Goal: Task Accomplishment & Management: Manage account settings

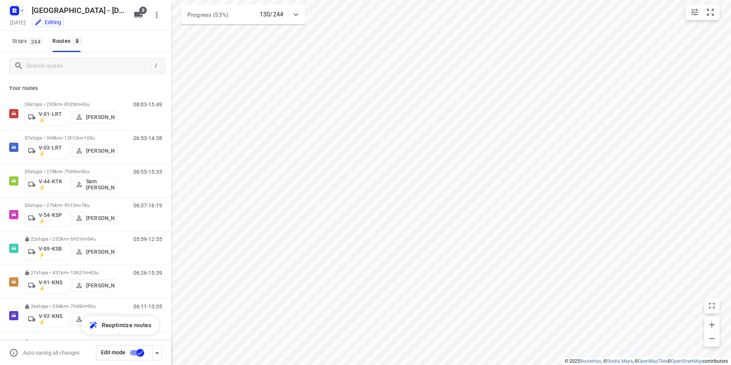
click at [13, 10] on icon "button" at bounding box center [14, 9] width 2 height 2
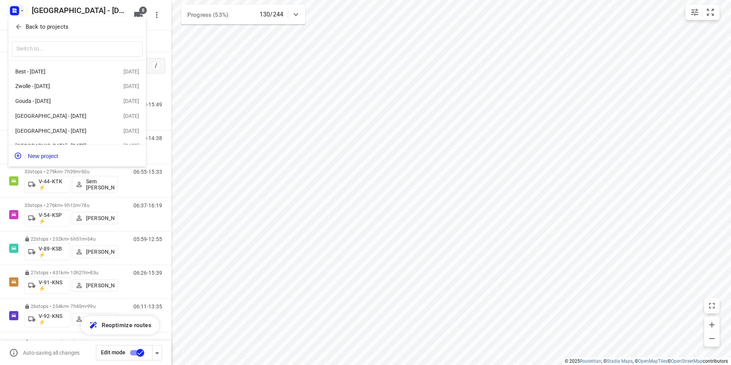
click at [29, 26] on p "Back to projects" at bounding box center [47, 27] width 43 height 9
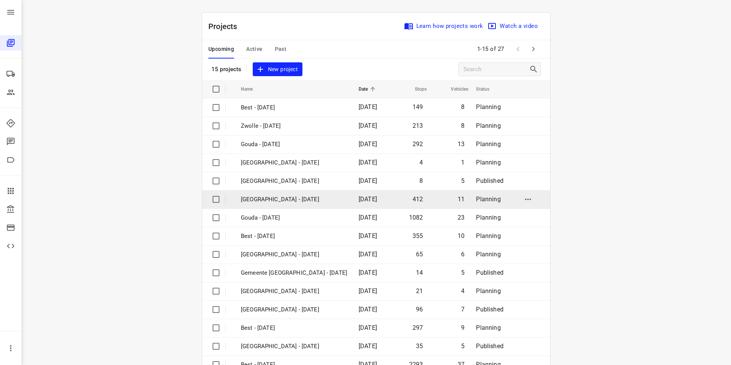
scroll to position [22, 0]
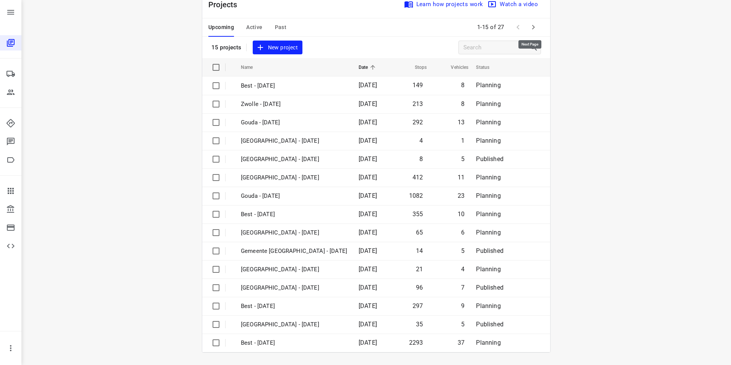
click at [533, 26] on icon "button" at bounding box center [533, 27] width 9 height 9
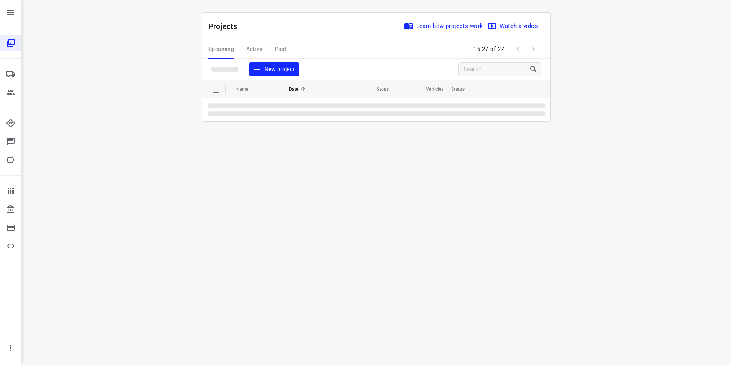
scroll to position [0, 0]
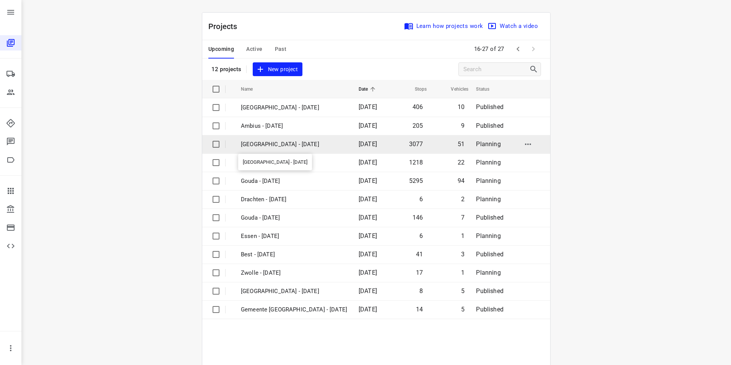
click at [273, 146] on p "[GEOGRAPHIC_DATA] - [DATE]" at bounding box center [294, 144] width 106 height 9
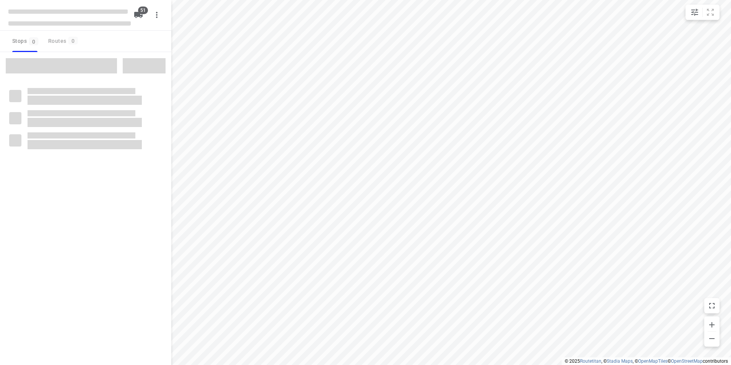
checkbox input "true"
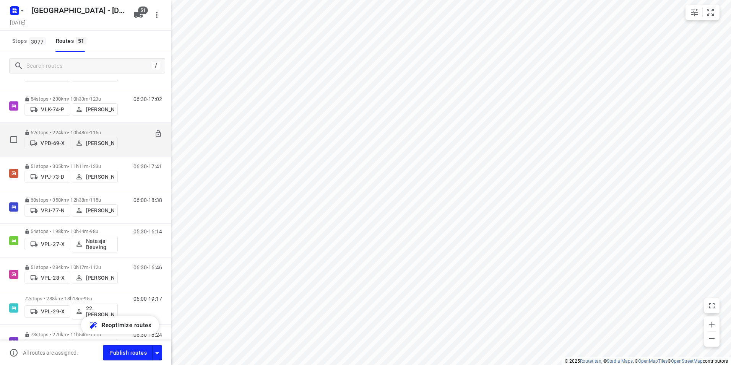
scroll to position [1300, 0]
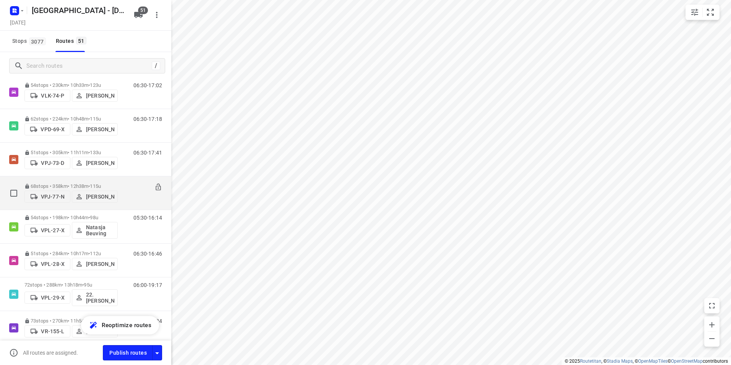
click at [124, 183] on div "06:00-18:38" at bounding box center [143, 194] width 38 height 23
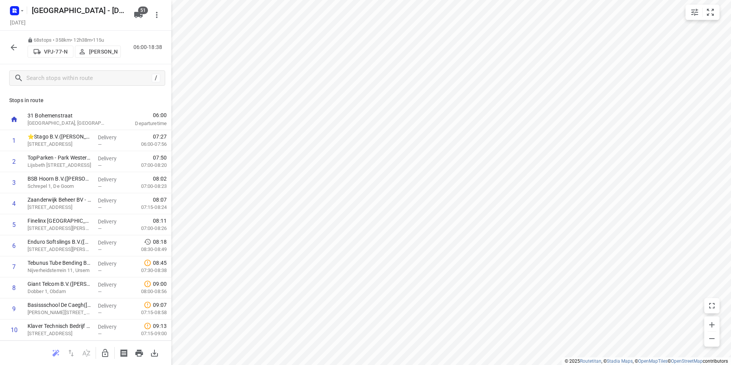
click at [6, 48] on button "button" at bounding box center [13, 47] width 15 height 15
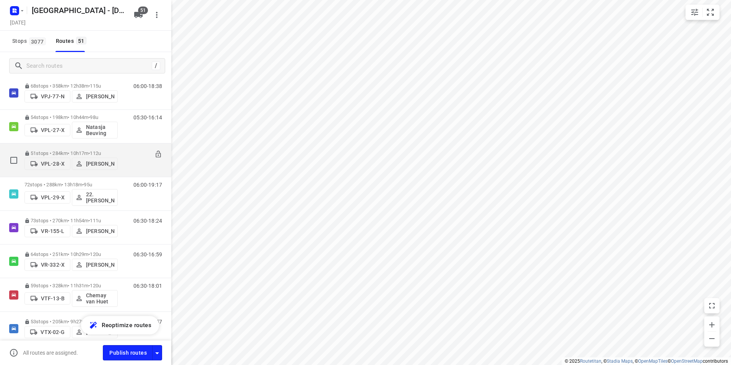
scroll to position [1388, 0]
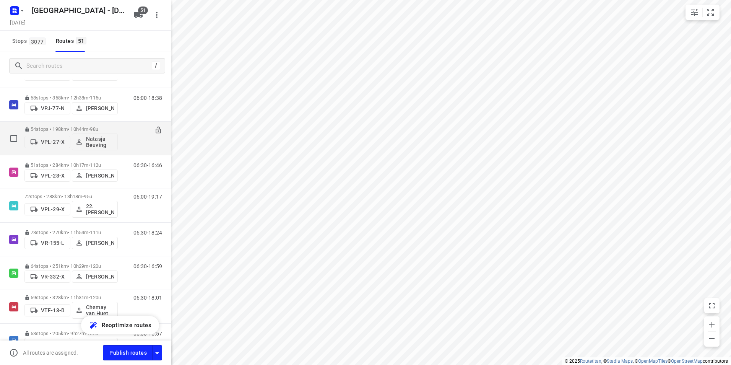
click at [117, 124] on div "54 stops • 198km • 10h44m • 98u VPL-27-X [PERSON_NAME]" at bounding box center [70, 138] width 93 height 32
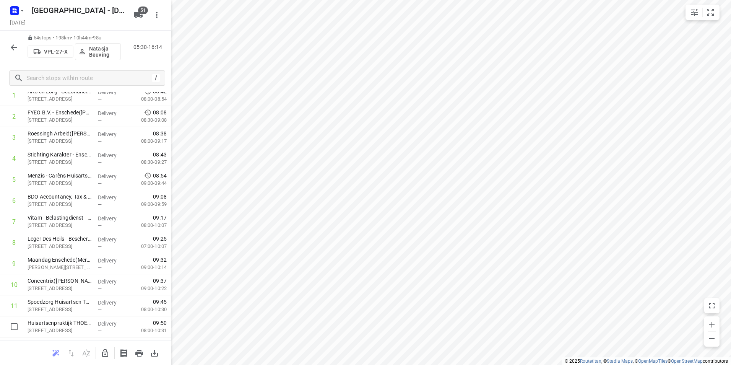
scroll to position [0, 0]
